Goal: Find specific page/section: Find specific page/section

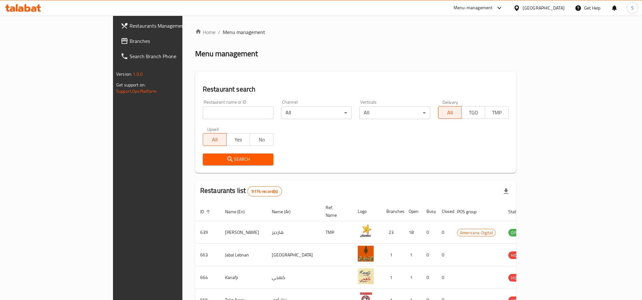
click at [203, 116] on input "search" at bounding box center [238, 113] width 71 height 13
type input "nostalgia"
click button "Search" at bounding box center [238, 160] width 71 height 12
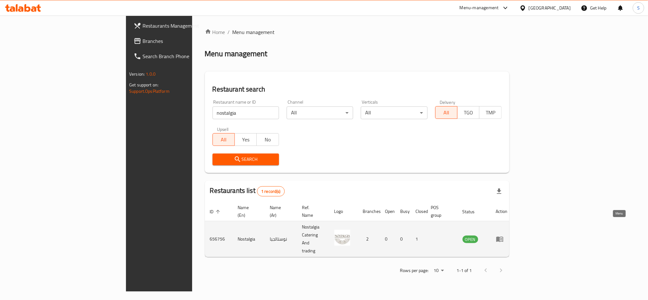
click at [508, 236] on link "enhanced table" at bounding box center [502, 240] width 12 height 8
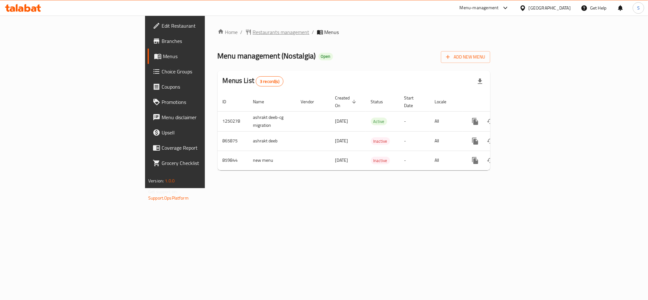
click at [253, 29] on span "Restaurants management" at bounding box center [281, 32] width 57 height 8
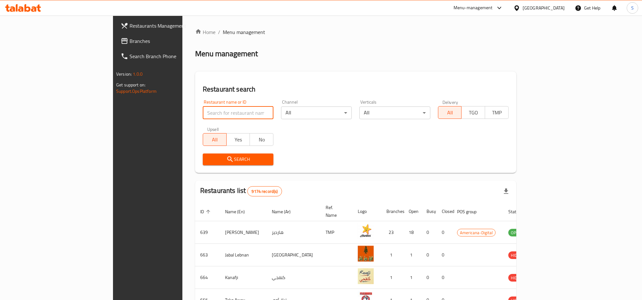
click at [203, 113] on input "search" at bounding box center [238, 113] width 71 height 13
type input "nostalgi"
click button "Search" at bounding box center [238, 160] width 71 height 12
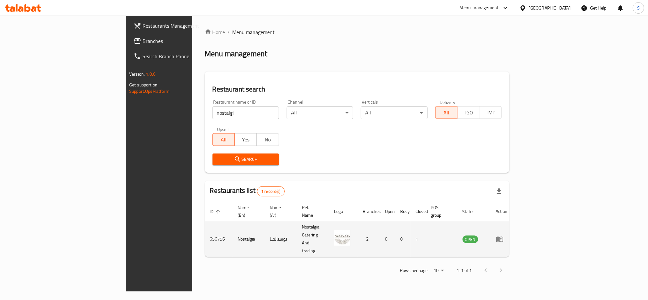
click at [205, 226] on td "656756" at bounding box center [219, 240] width 28 height 36
copy td "656756"
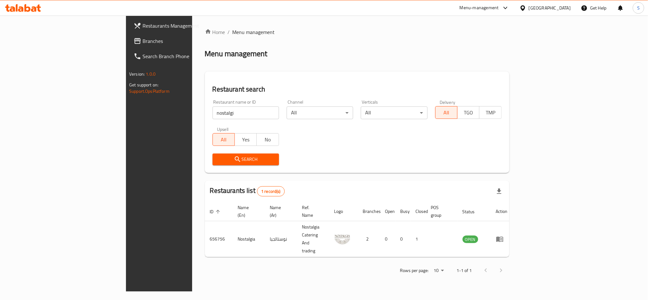
click at [287, 103] on div "Channel All ​" at bounding box center [320, 109] width 67 height 19
